Goal: Use online tool/utility: Utilize a website feature to perform a specific function

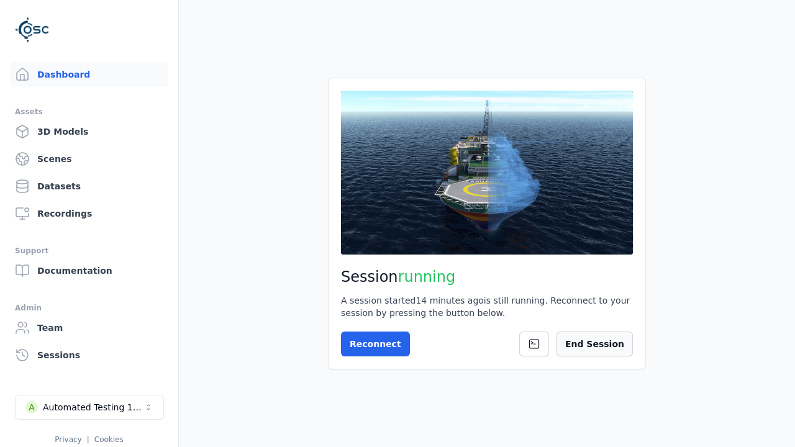
click at [618, 350] on button "End Session" at bounding box center [594, 343] width 76 height 25
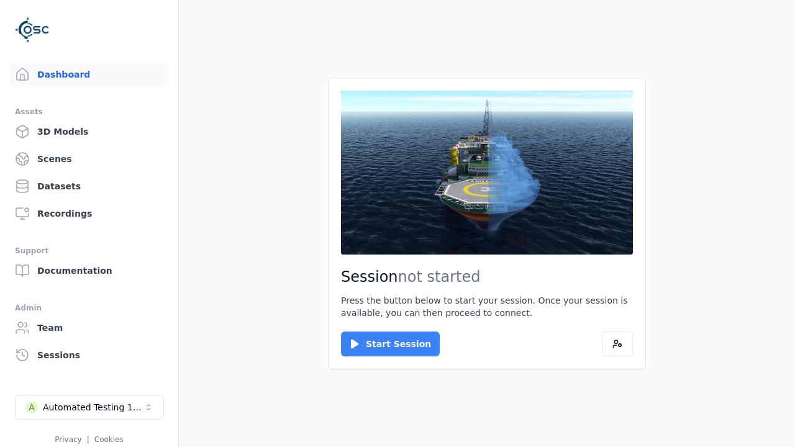
click at [382, 344] on button "Start Session" at bounding box center [390, 343] width 99 height 25
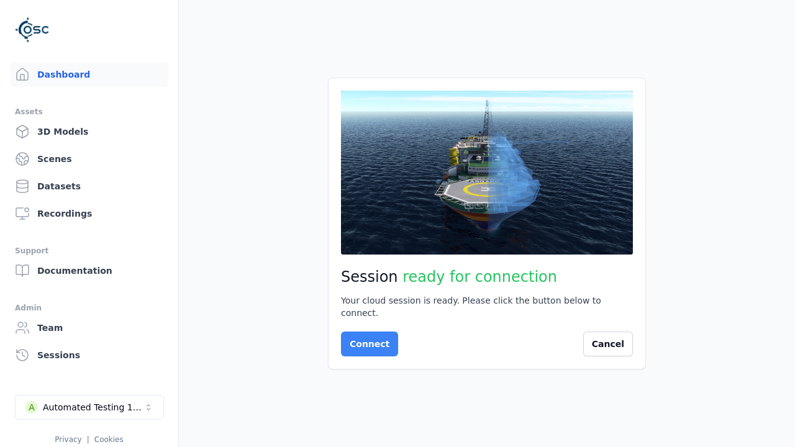
click at [366, 338] on button "Connect" at bounding box center [369, 343] width 57 height 25
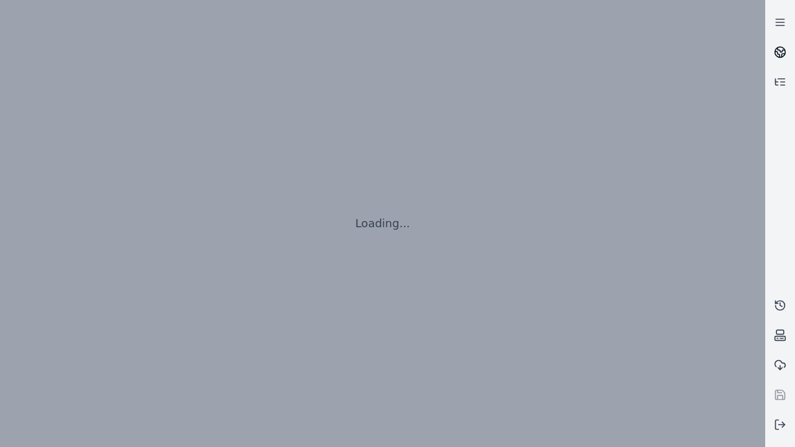
click at [780, 52] on icon at bounding box center [780, 50] width 7 height 4
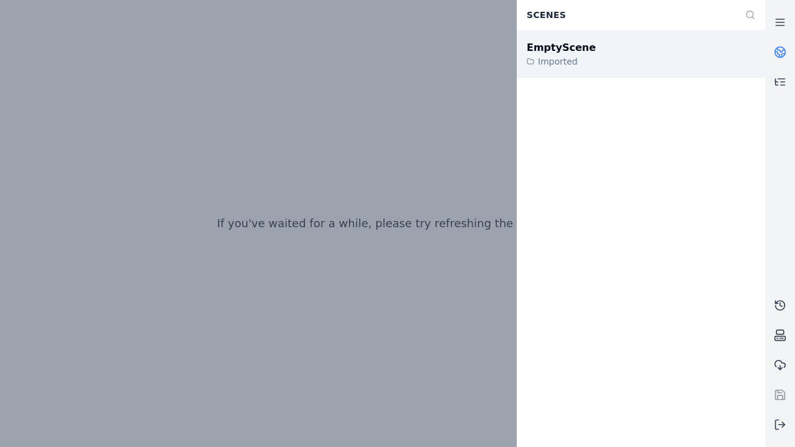
click at [554, 47] on div "EmptyScene" at bounding box center [560, 47] width 69 height 15
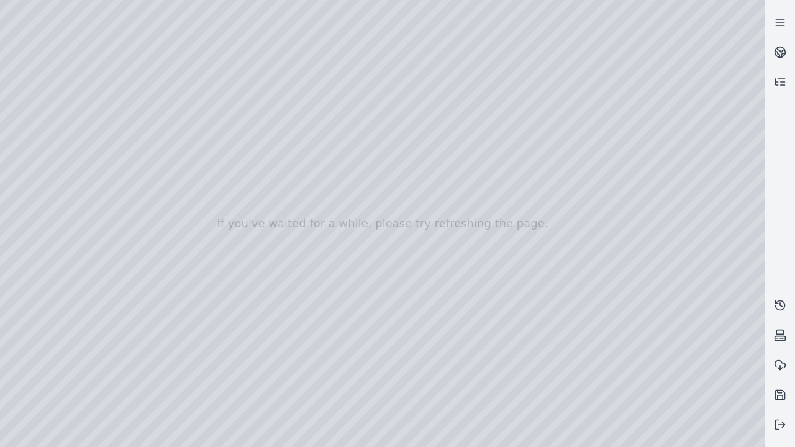
click at [27, 113] on div at bounding box center [382, 223] width 765 height 447
click at [27, 128] on div at bounding box center [382, 223] width 765 height 447
click at [207, 29] on div at bounding box center [382, 223] width 765 height 447
drag, startPoint x: 205, startPoint y: 145, endPoint x: 412, endPoint y: 307, distance: 262.3
click at [412, 307] on div at bounding box center [382, 223] width 765 height 447
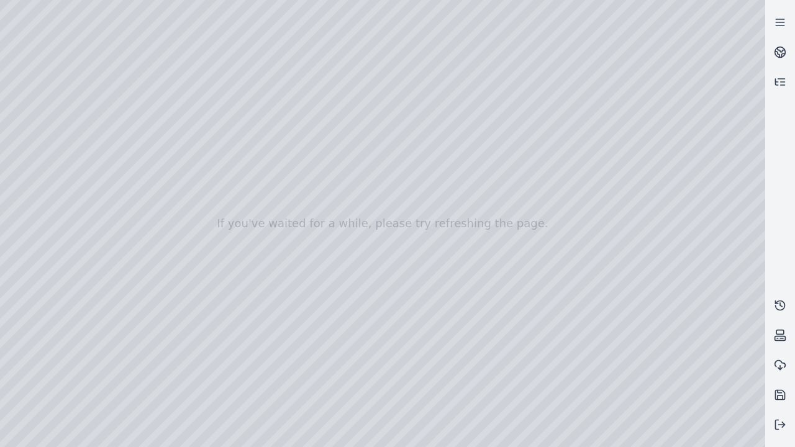
click at [490, 436] on div at bounding box center [382, 223] width 765 height 447
